Goal: Task Accomplishment & Management: Manage account settings

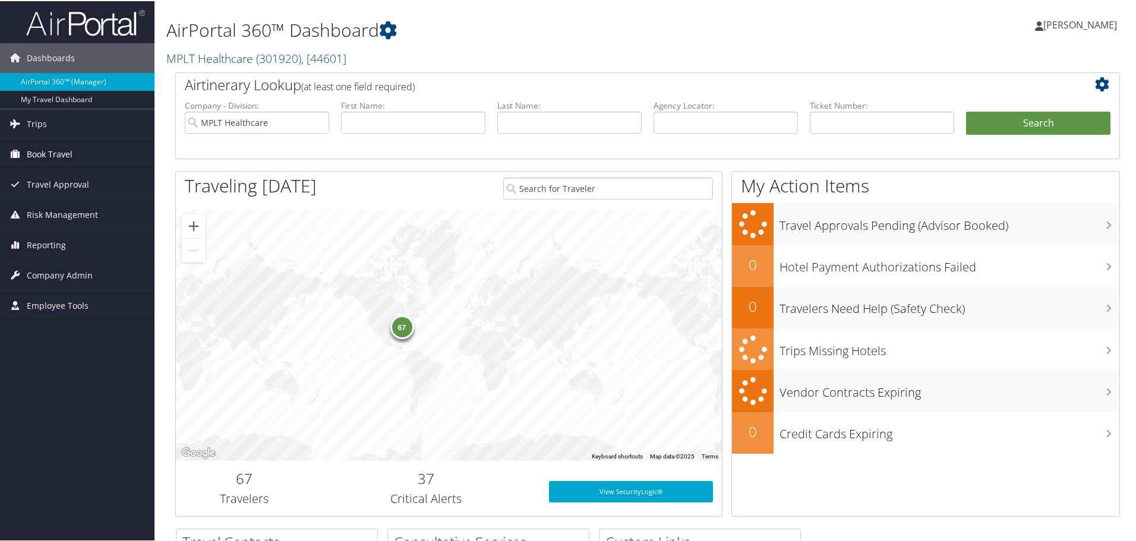
click at [48, 154] on span "Book Travel" at bounding box center [50, 153] width 46 height 30
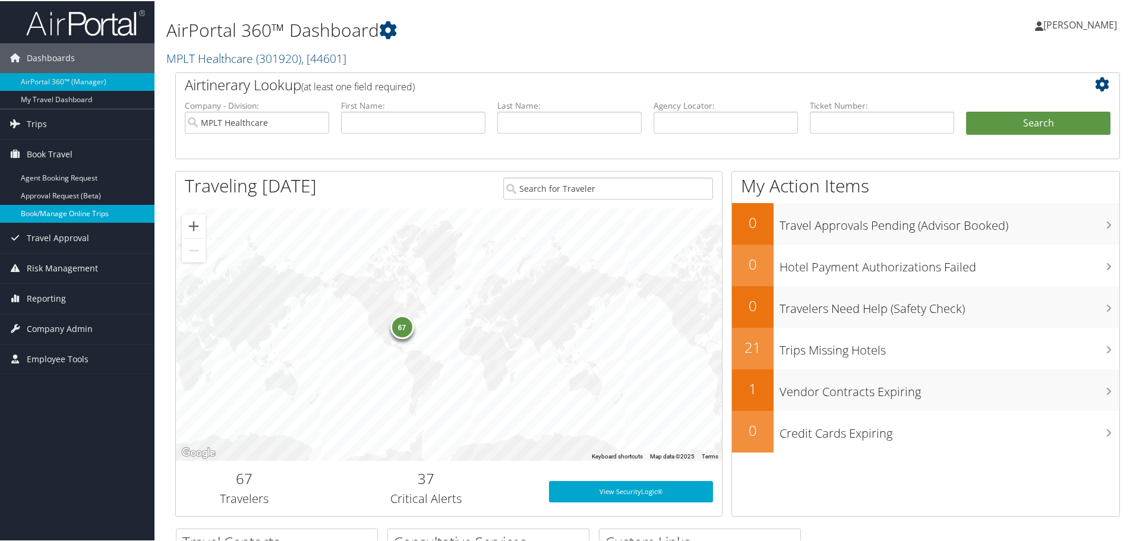
click at [41, 212] on link "Book/Manage Online Trips" at bounding box center [77, 213] width 154 height 18
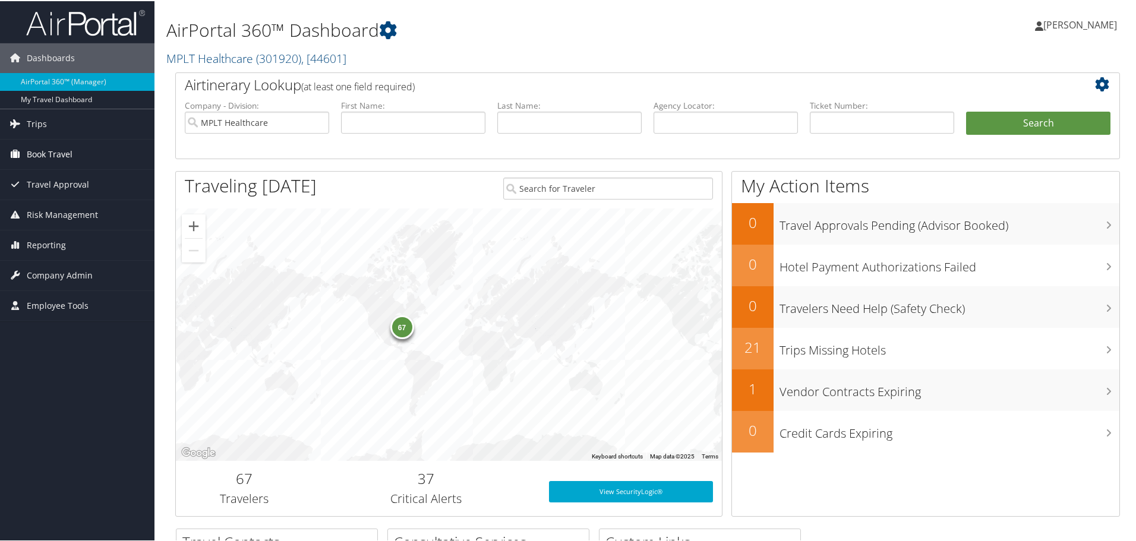
click at [34, 151] on span "Book Travel" at bounding box center [50, 153] width 46 height 30
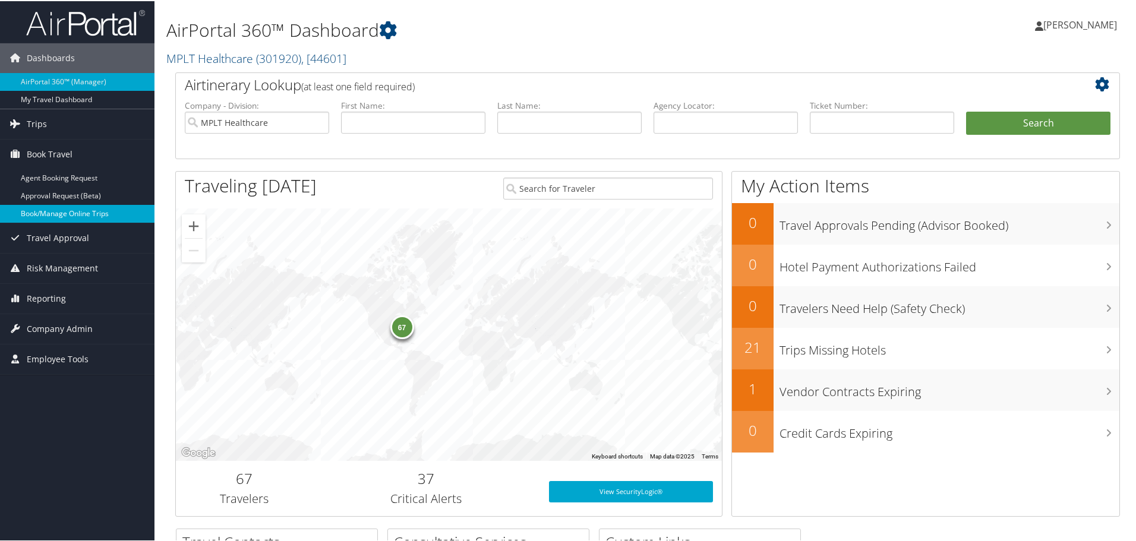
click at [33, 210] on link "Book/Manage Online Trips" at bounding box center [77, 213] width 154 height 18
click at [57, 329] on span "Company Admin" at bounding box center [60, 328] width 66 height 30
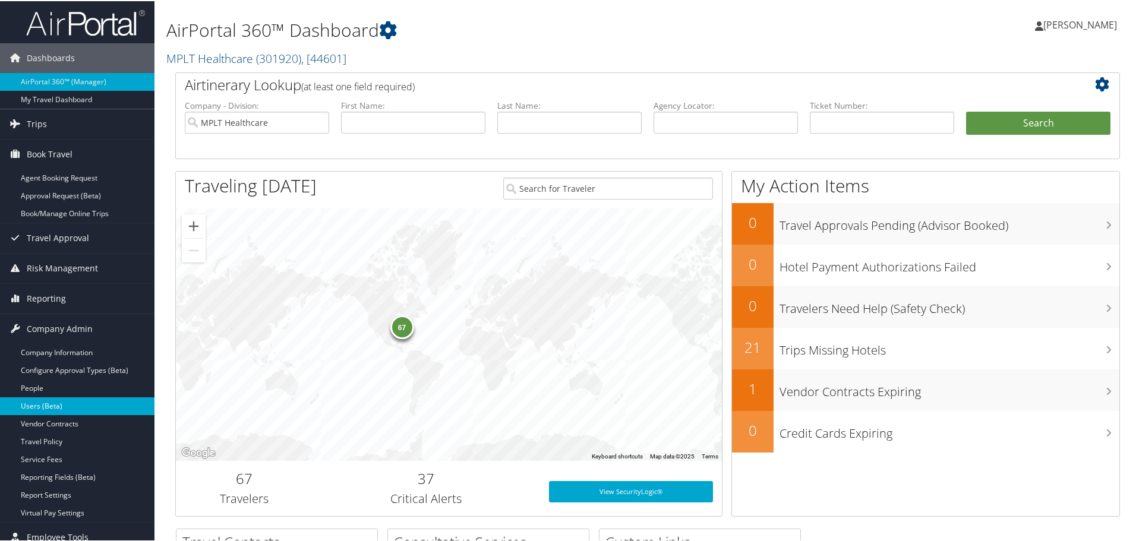
click at [32, 406] on link "Users (Beta)" at bounding box center [77, 405] width 154 height 18
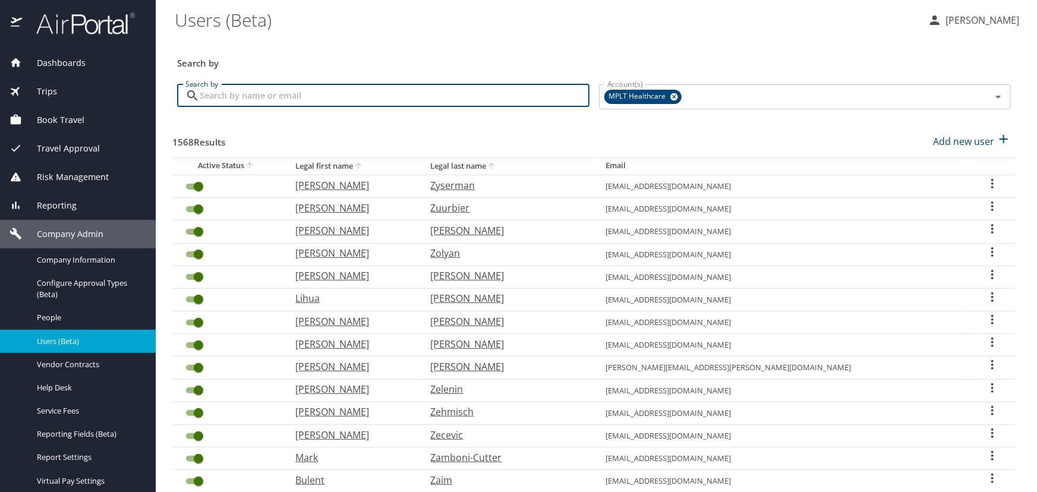
click at [220, 95] on input "Search by" at bounding box center [395, 95] width 390 height 23
type input "prashant"
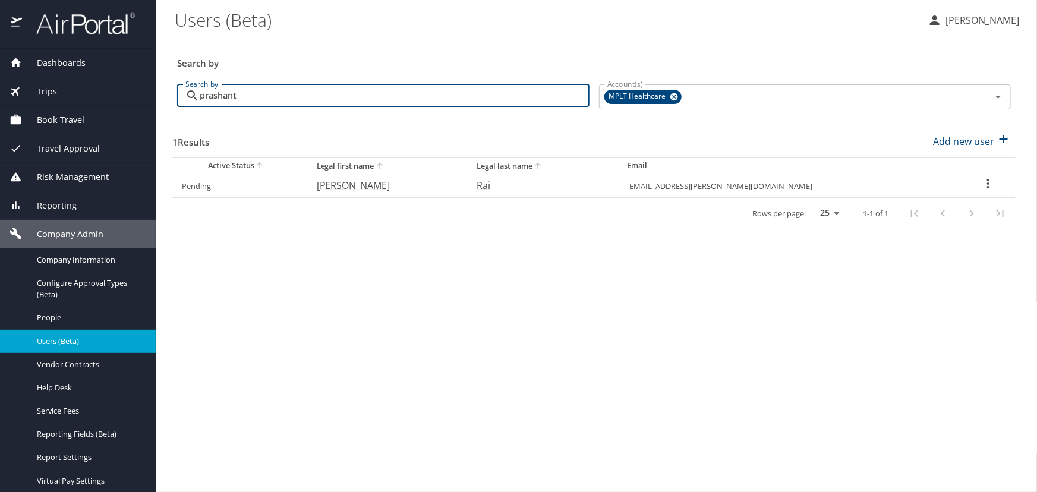
click at [367, 186] on p "Prashant Kumar" at bounding box center [385, 185] width 136 height 14
select select "US"
